Goal: Find specific page/section: Find specific page/section

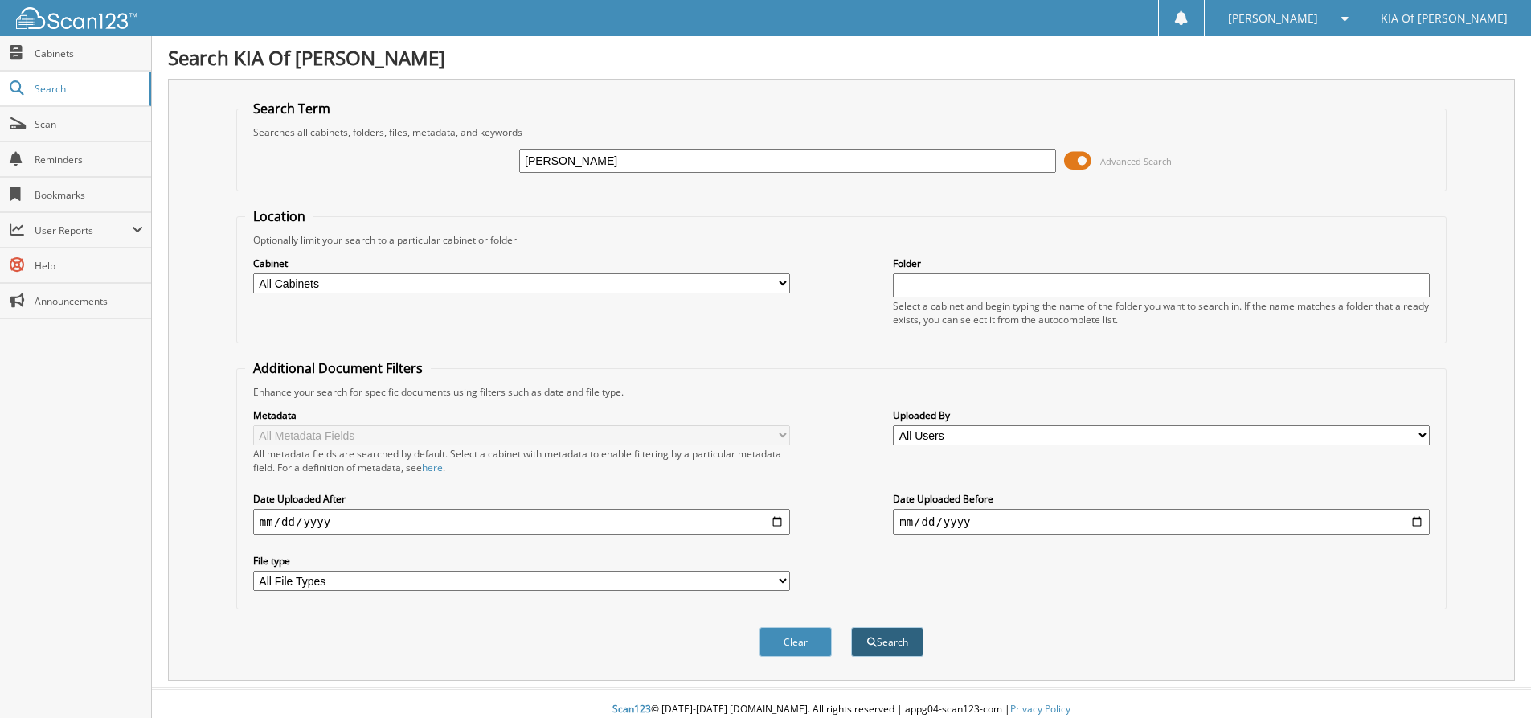
type input "[PERSON_NAME]"
click at [886, 643] on button "Search" at bounding box center [887, 642] width 72 height 30
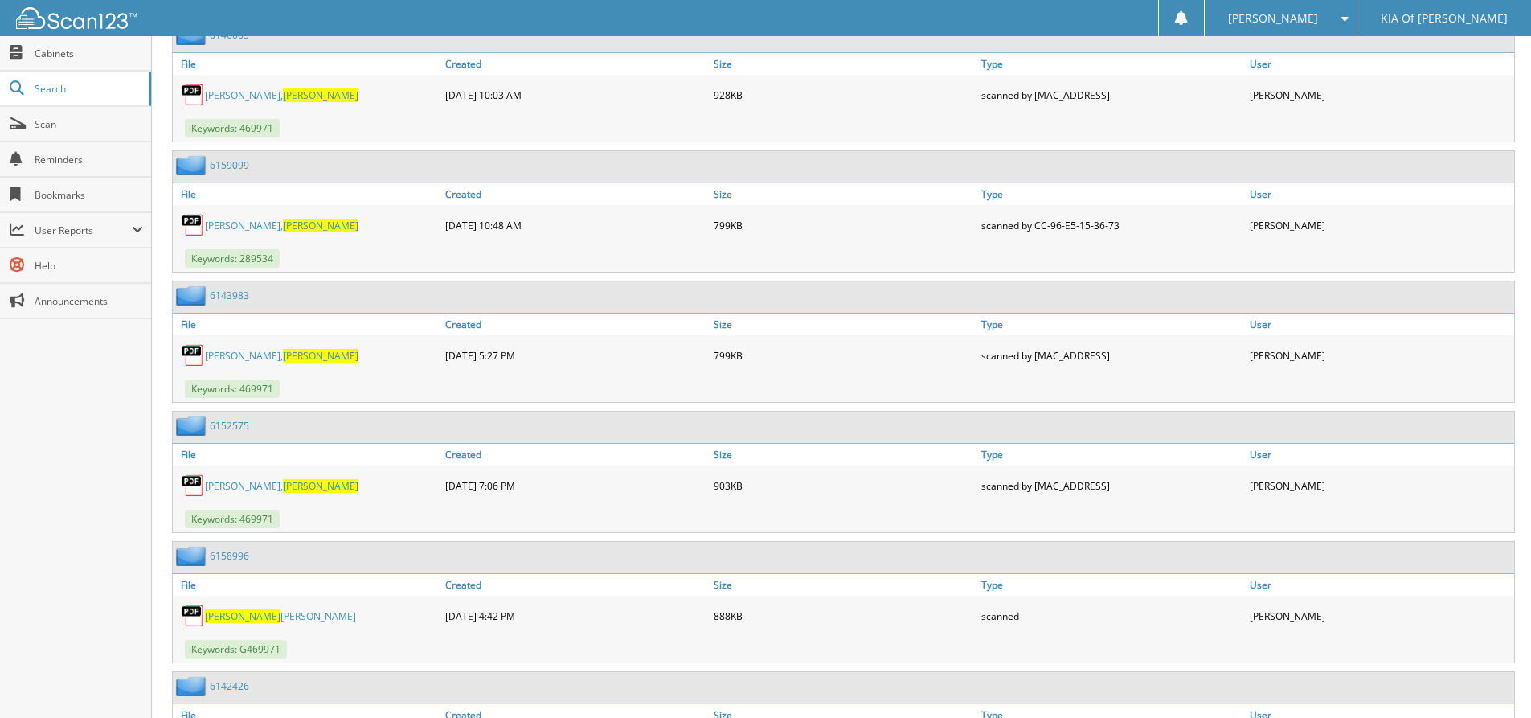
scroll to position [760, 0]
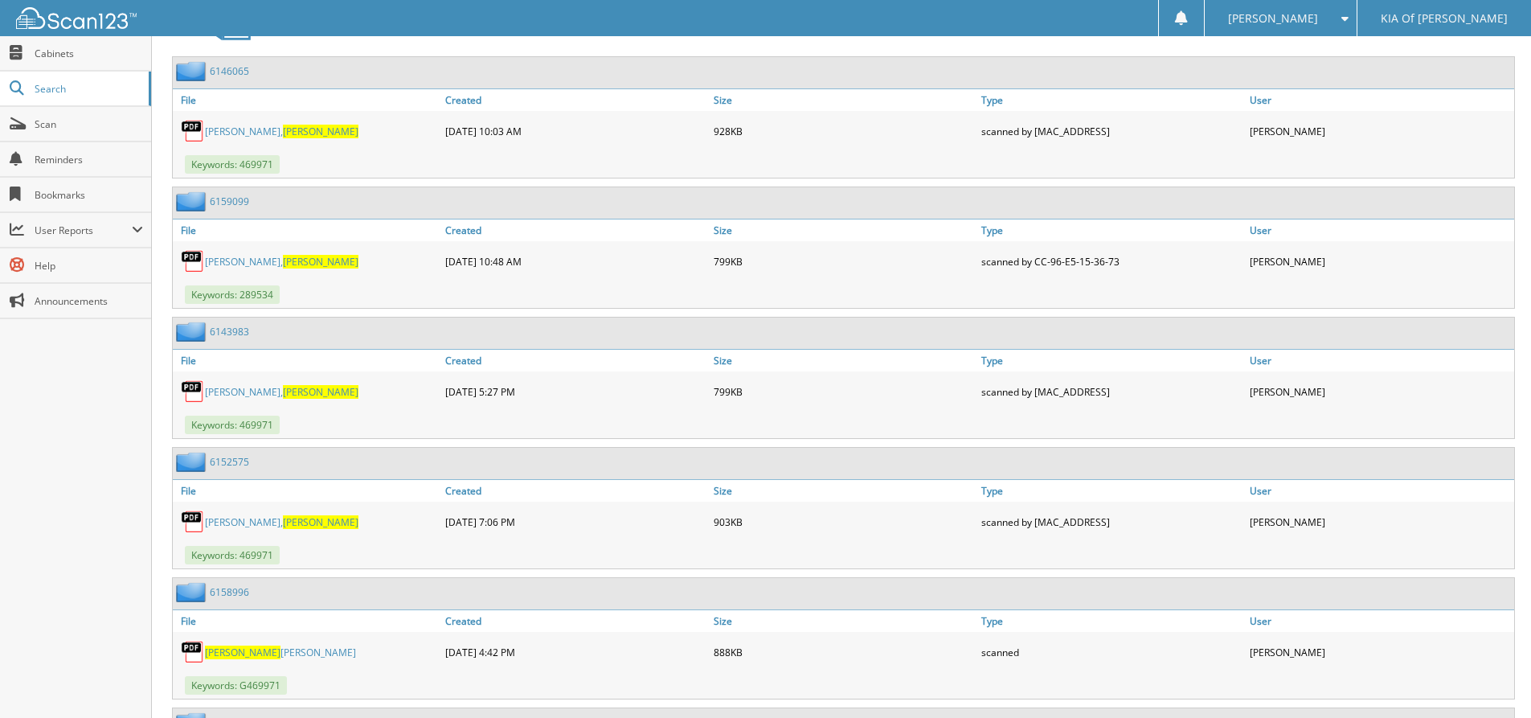
click at [235, 129] on link "[PERSON_NAME]" at bounding box center [281, 132] width 153 height 14
click at [330, 260] on span "[PERSON_NAME]" at bounding box center [321, 262] width 76 height 14
click at [283, 133] on span "[PERSON_NAME]" at bounding box center [321, 132] width 76 height 14
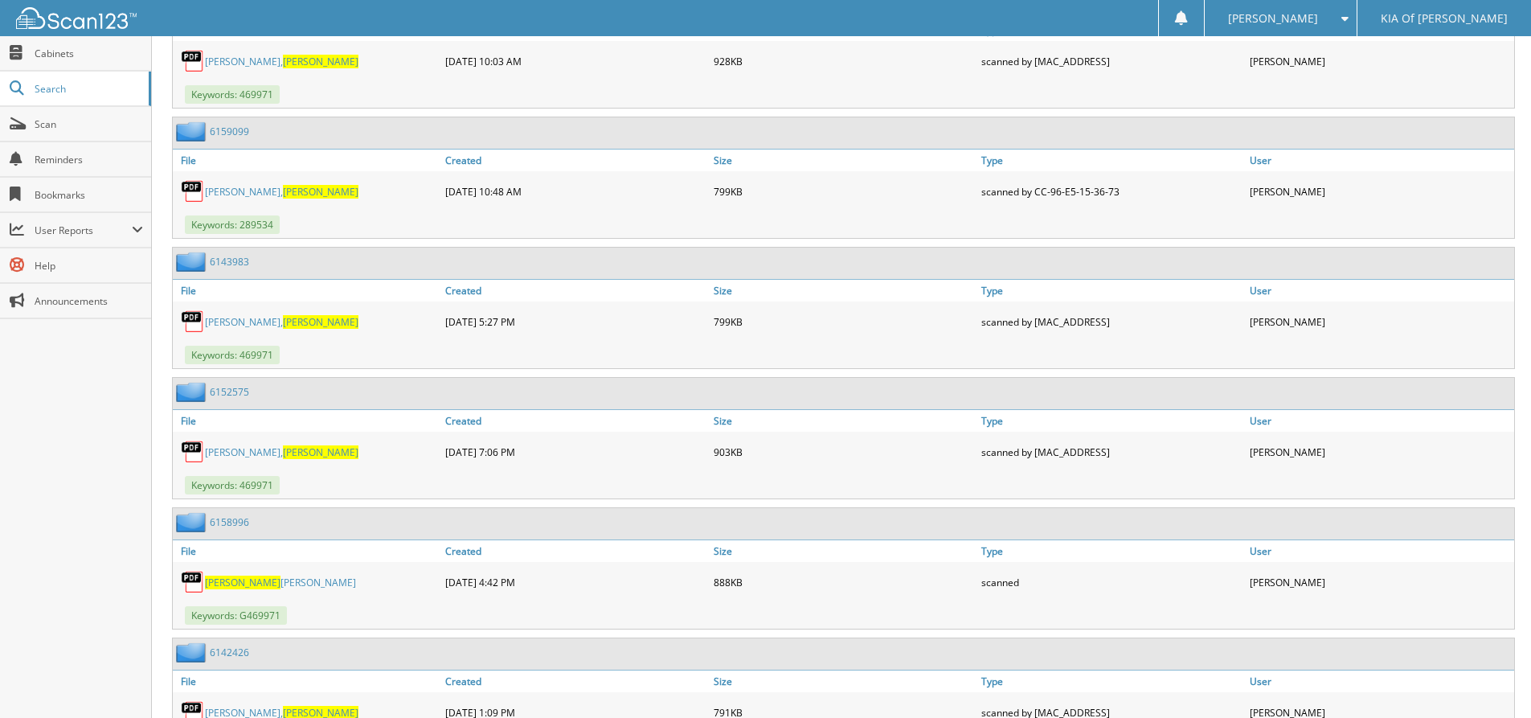
scroll to position [921, 0]
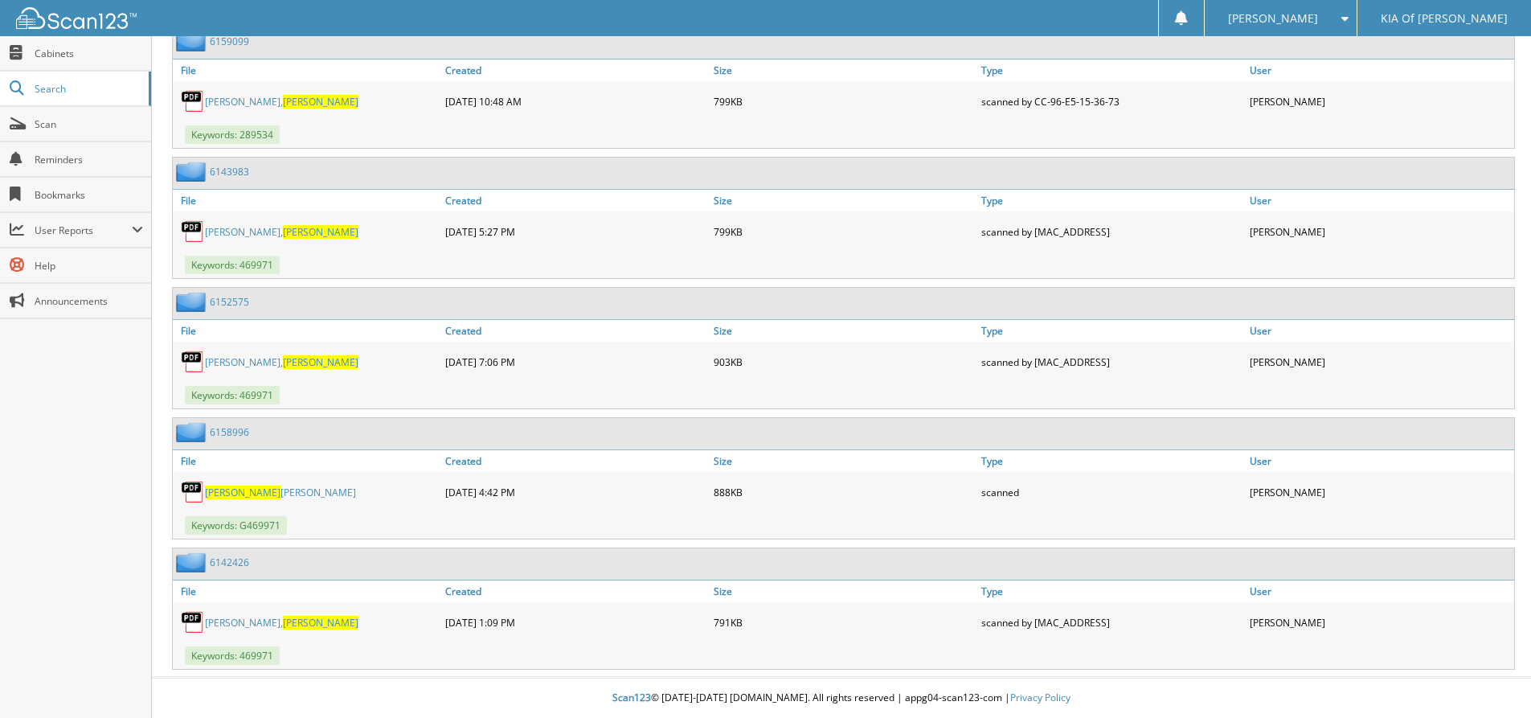
click at [283, 624] on span "[PERSON_NAME]" at bounding box center [321, 623] width 76 height 14
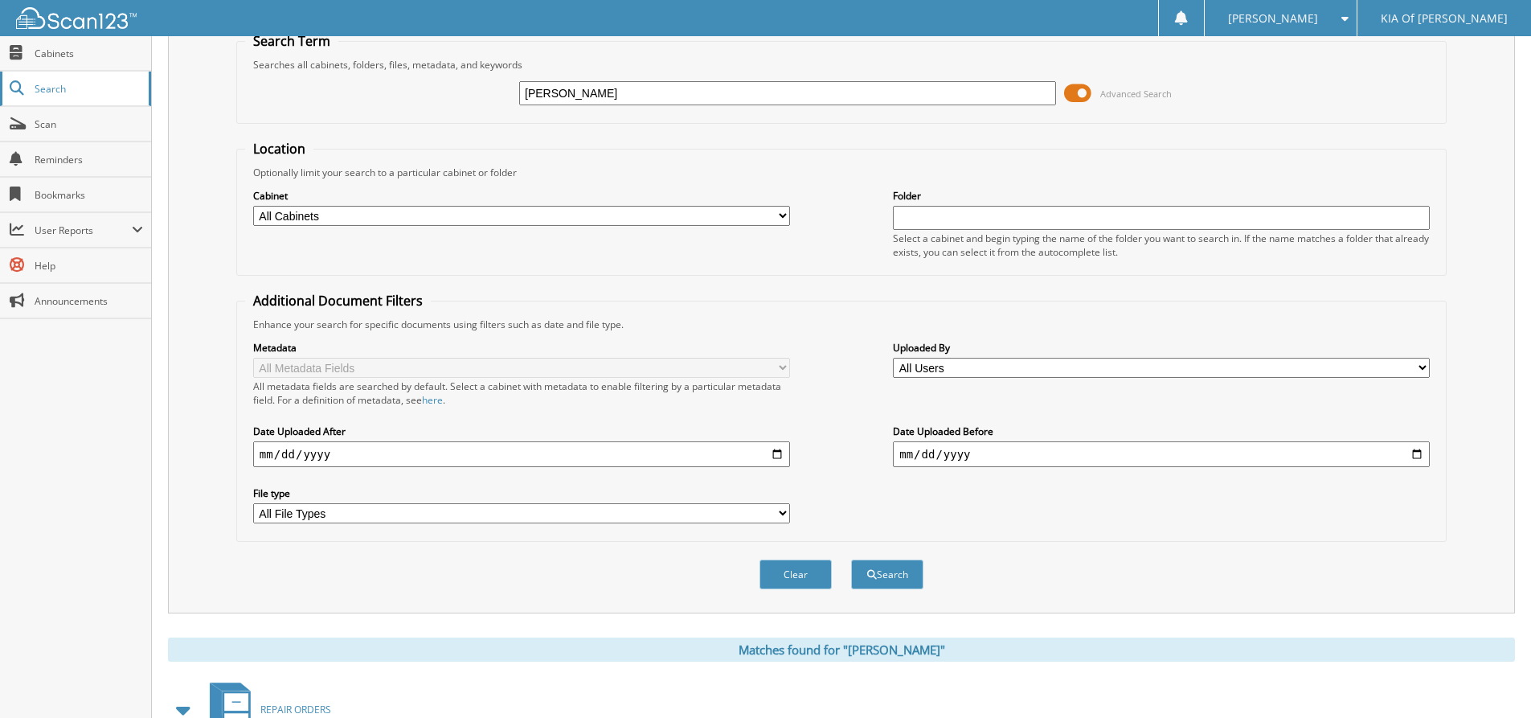
scroll to position [0, 0]
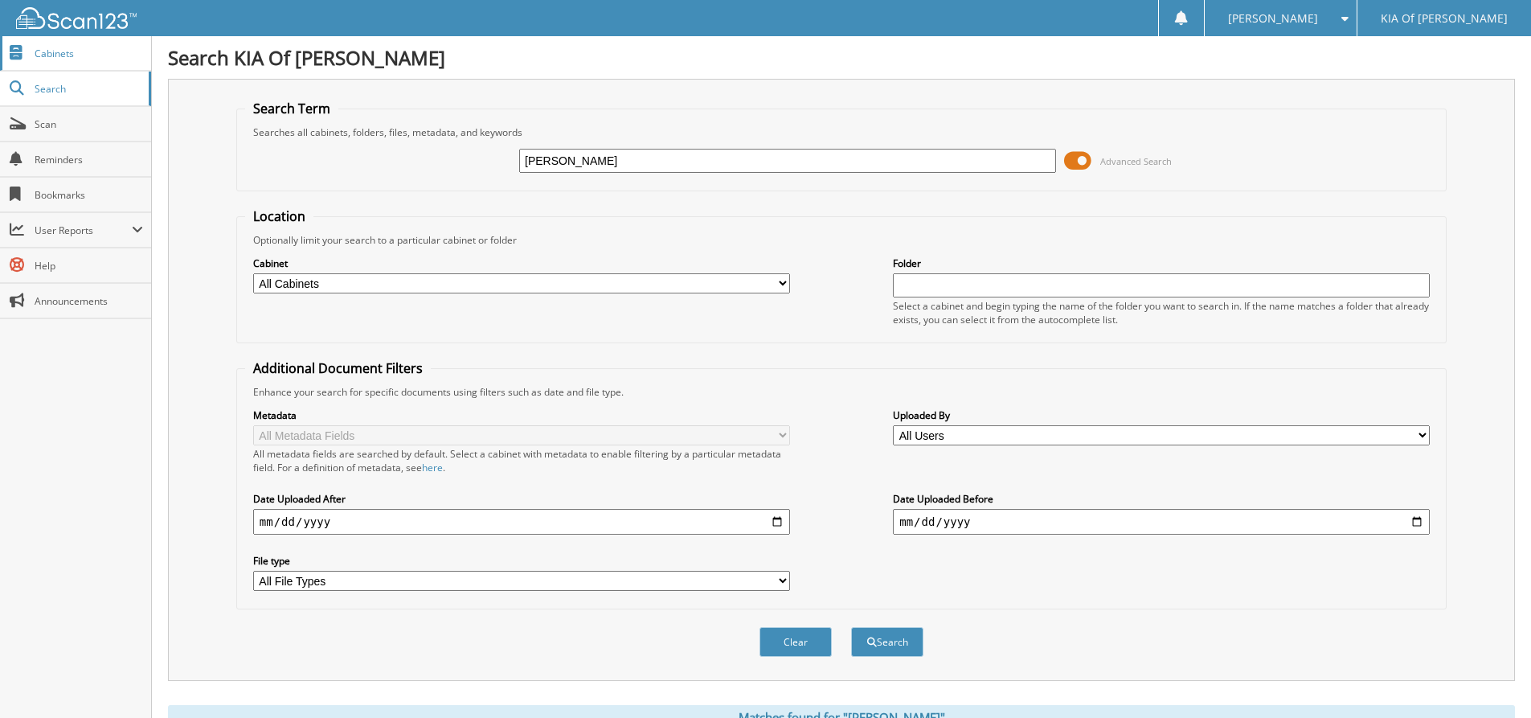
click at [59, 55] on span "Cabinets" at bounding box center [89, 54] width 108 height 14
